Goal: Communication & Community: Ask a question

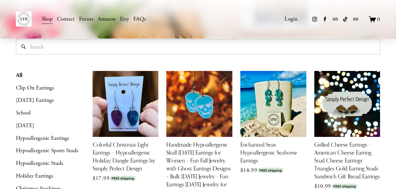
click at [64, 19] on link "Contact" at bounding box center [66, 19] width 18 height 10
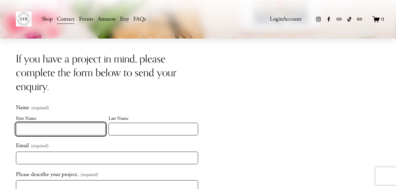
click at [52, 130] on input "First Name" at bounding box center [61, 129] width 90 height 13
type input "[PERSON_NAME]"
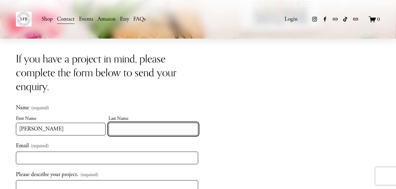
type input "[PERSON_NAME]"
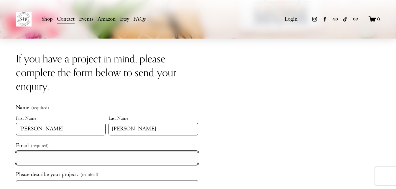
type input "[EMAIL_ADDRESS][DOMAIN_NAME]"
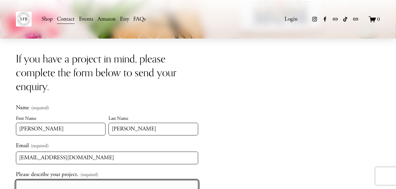
paste textarea "Hello, My husband and I are thrilled to announce that we’re opening David & Mar…"
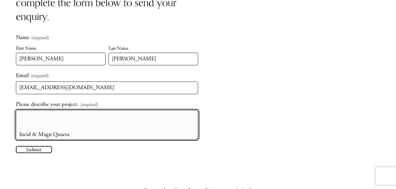
scroll to position [81, 0]
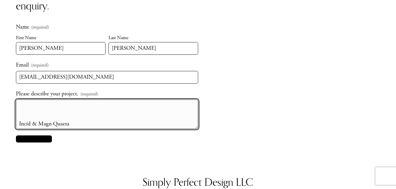
type textarea "Hello, My husband and I are thrilled to announce that we’re opening David & Mar…"
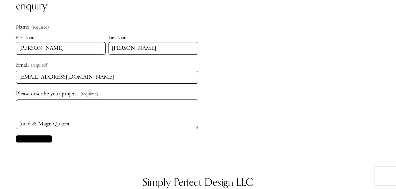
click at [43, 140] on button "Submit Submit" at bounding box center [34, 139] width 36 height 7
